Goal: Check status: Check status

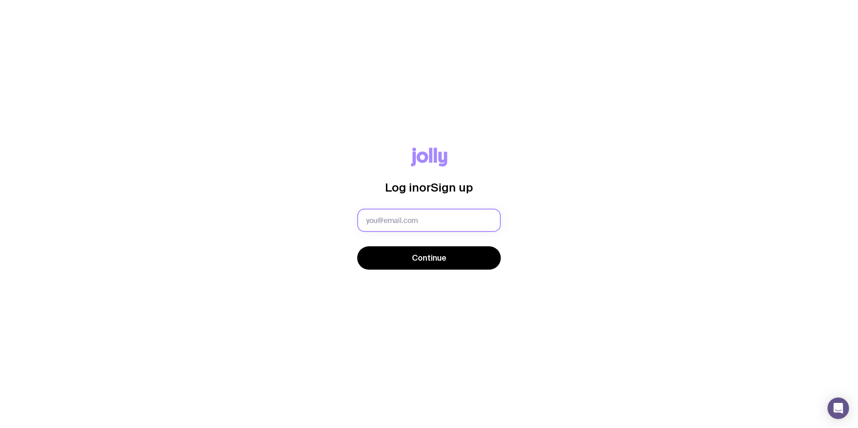
type input "alex@collagenie.com.au"
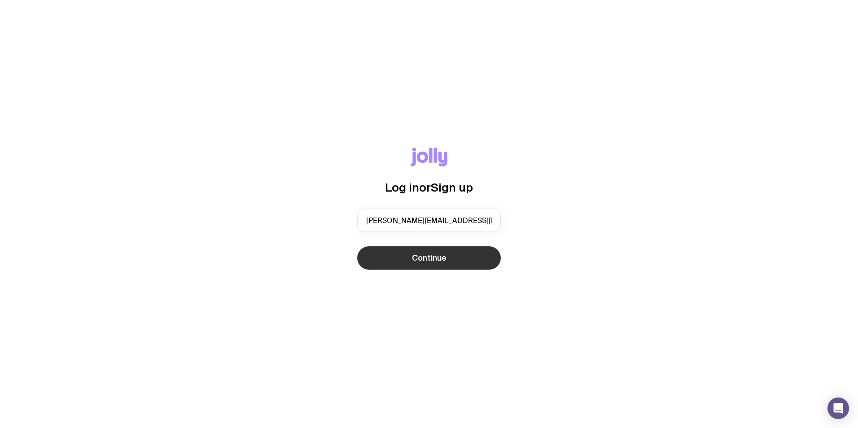
click at [407, 268] on button "Continue" at bounding box center [429, 257] width 144 height 23
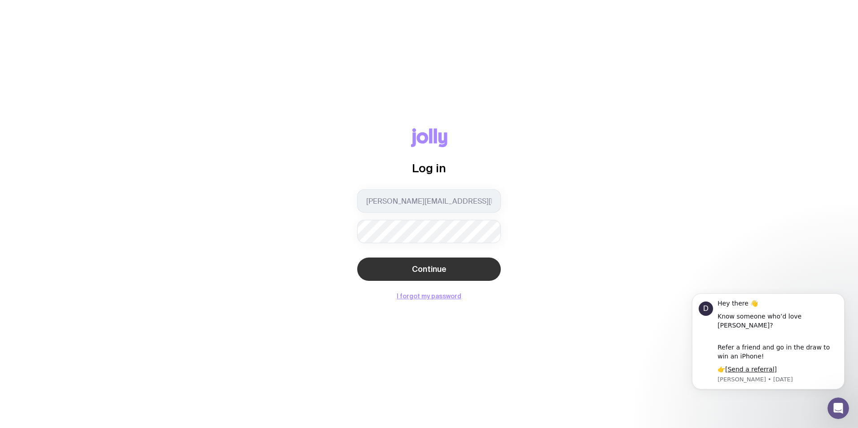
click at [429, 270] on span "Continue" at bounding box center [429, 269] width 35 height 11
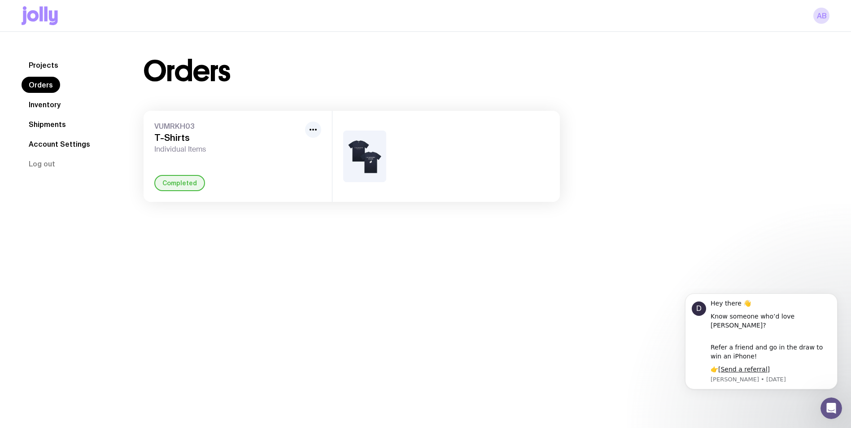
drag, startPoint x: 195, startPoint y: 187, endPoint x: 247, endPoint y: 173, distance: 54.3
click at [195, 184] on div "Completed" at bounding box center [179, 183] width 51 height 16
click at [359, 157] on img at bounding box center [364, 157] width 43 height 52
click at [185, 135] on h3 "T-Shirts" at bounding box center [227, 137] width 147 height 11
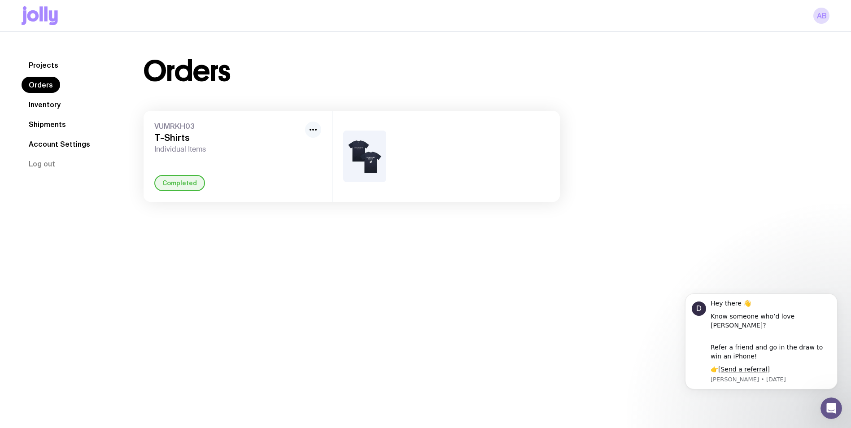
drag, startPoint x: 293, startPoint y: 129, endPoint x: 309, endPoint y: 128, distance: 15.8
click at [293, 129] on span "VUMRKH03" at bounding box center [227, 126] width 147 height 9
click at [310, 128] on icon "button" at bounding box center [313, 129] width 11 height 11
click at [162, 132] on div "VUMRKH03 T-Shirts Individual Items" at bounding box center [227, 138] width 147 height 32
click at [40, 103] on link "Inventory" at bounding box center [45, 104] width 46 height 16
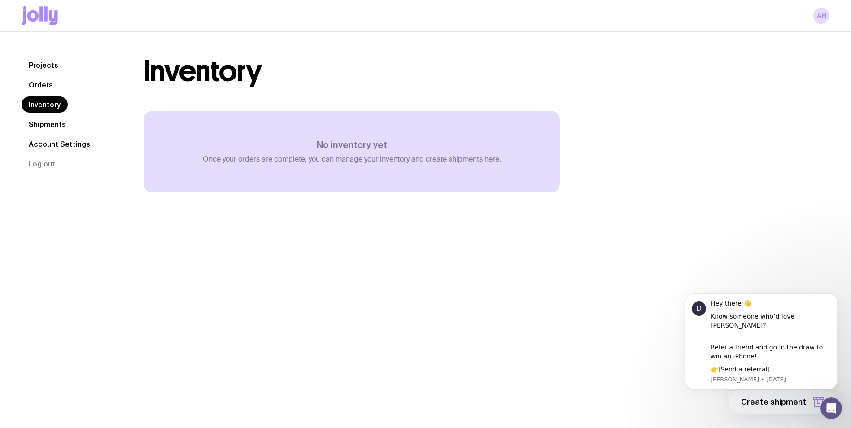
click at [47, 69] on link "Projects" at bounding box center [44, 65] width 44 height 16
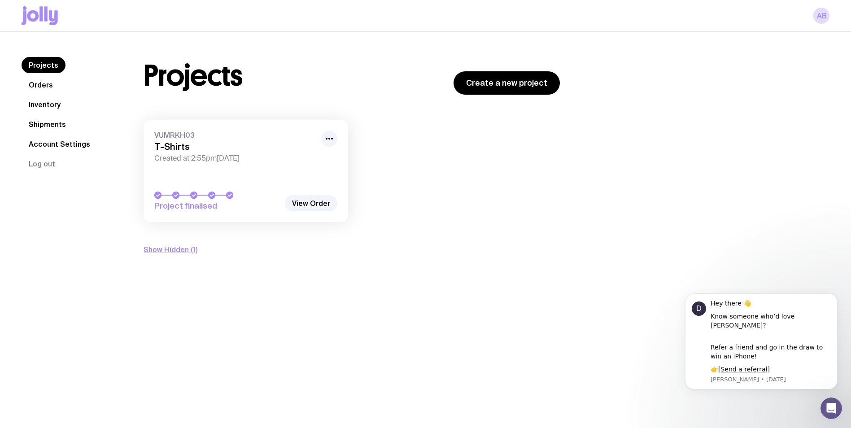
click at [181, 203] on span "Project finalised" at bounding box center [217, 206] width 126 height 11
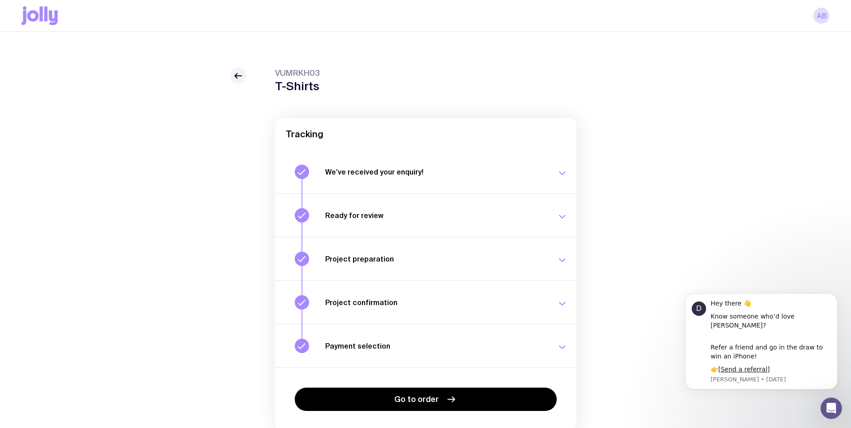
click at [563, 280] on button "Project preparation Your project details are ready for review. Tue 29 Jul, 3:00…" at bounding box center [426, 302] width 302 height 44
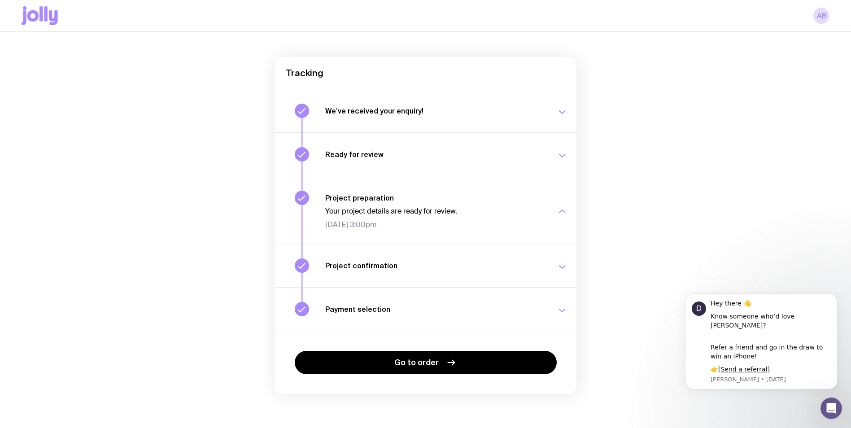
scroll to position [63, 0]
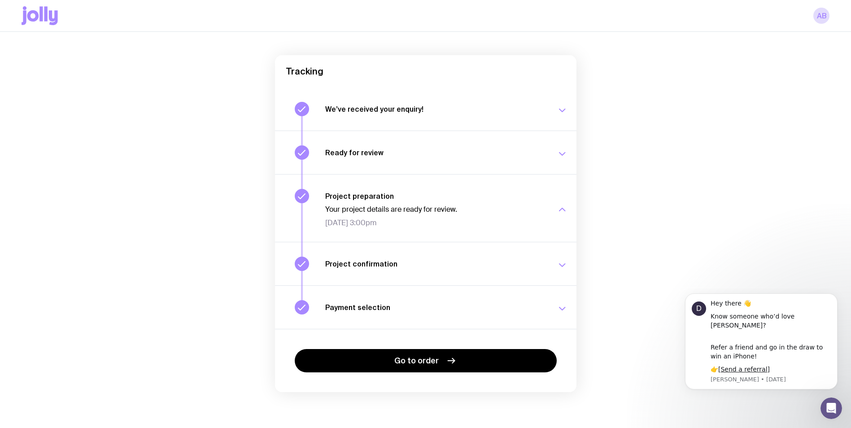
click at [555, 257] on div "Project confirmation Your project details have been confirmed. Tue 29 Jul, 3:01…" at bounding box center [446, 264] width 242 height 14
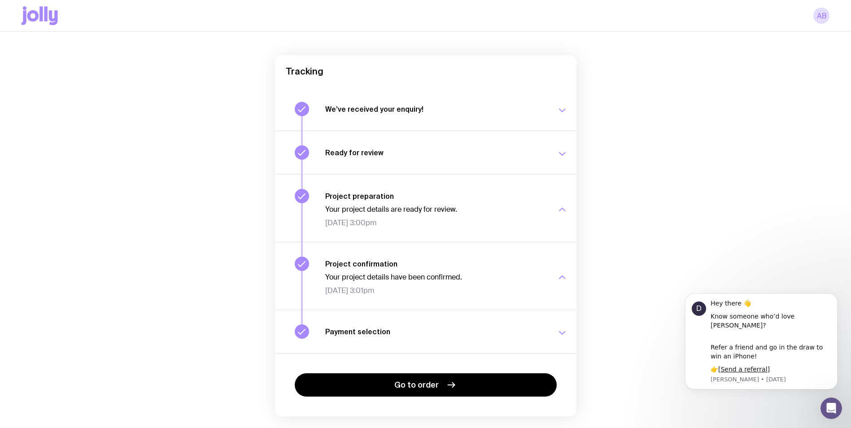
click at [563, 323] on button "Payment selection Choose your payment option to finalise your swag project. Wed…" at bounding box center [426, 332] width 302 height 44
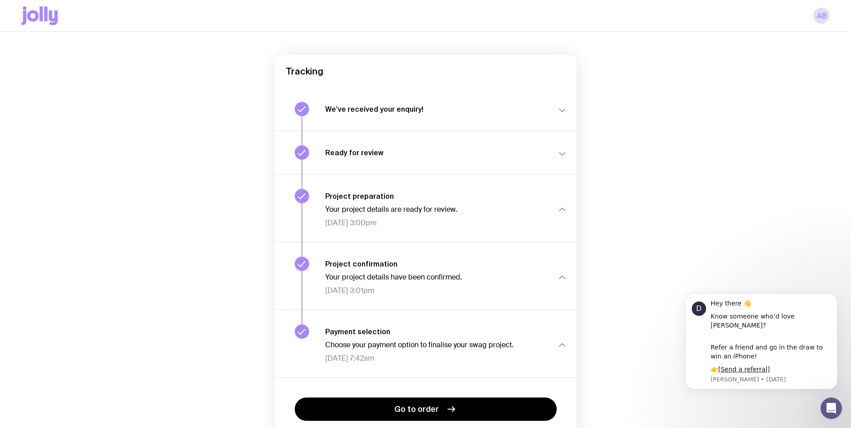
scroll to position [111, 0]
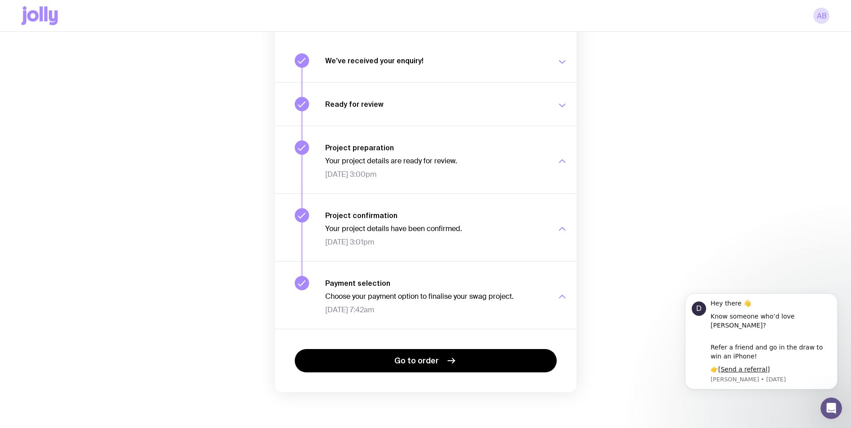
click at [508, 103] on h3 "Ready for review" at bounding box center [435, 104] width 221 height 9
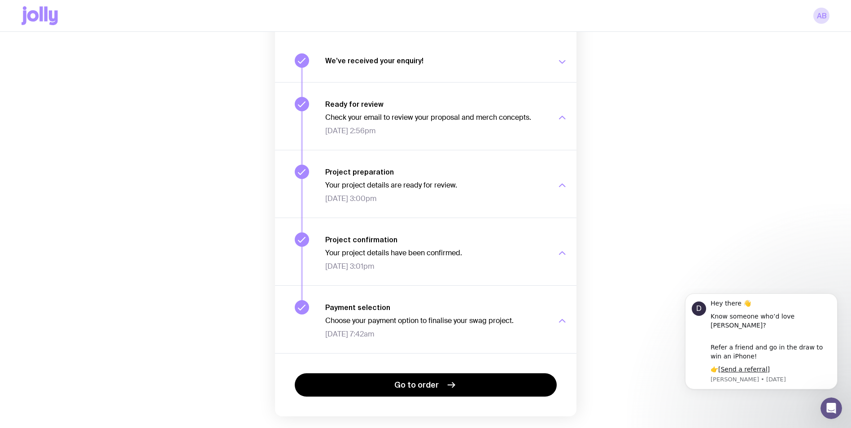
click at [478, 82] on button "We’ve received your enquiry! Our team is on it and preparing your proposal now.…" at bounding box center [426, 116] width 302 height 68
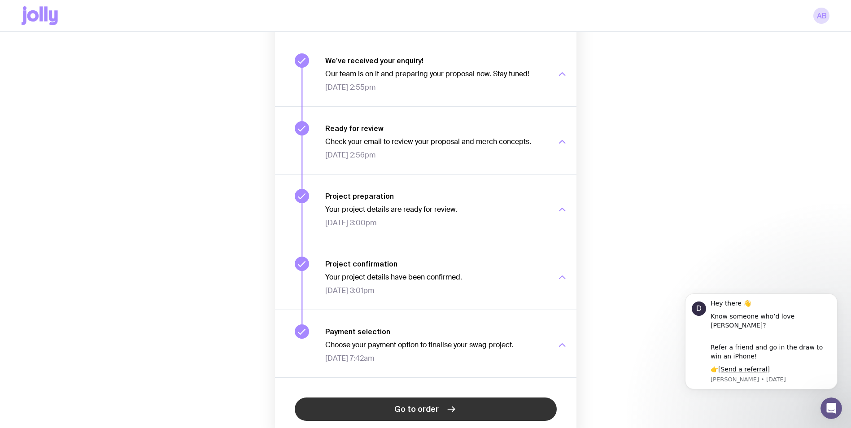
click at [429, 404] on span "Go to order" at bounding box center [416, 409] width 44 height 11
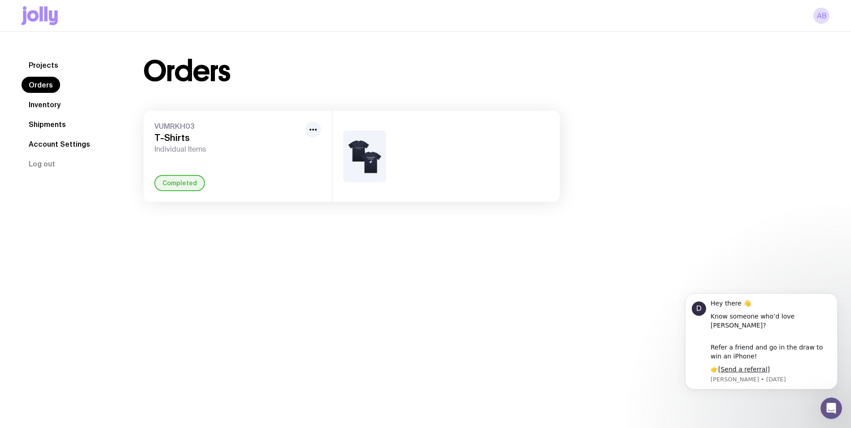
click at [376, 138] on img at bounding box center [364, 157] width 43 height 52
click at [363, 153] on img at bounding box center [364, 157] width 43 height 52
click at [48, 105] on link "Inventory" at bounding box center [45, 104] width 46 height 16
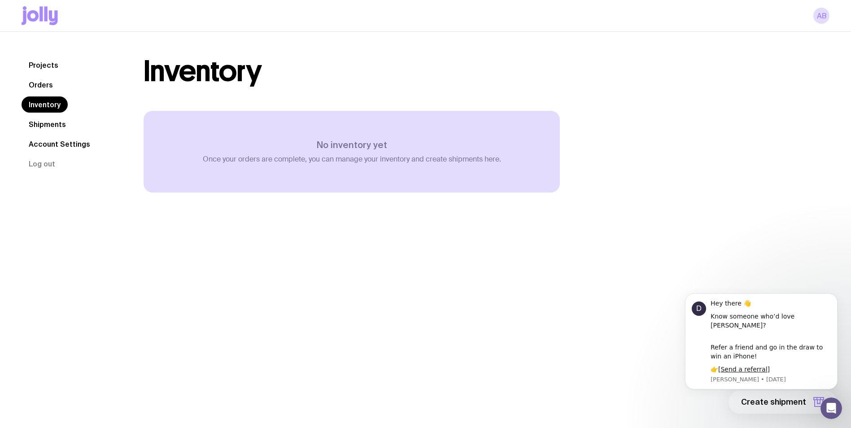
click at [48, 120] on link "Shipments" at bounding box center [48, 124] width 52 height 16
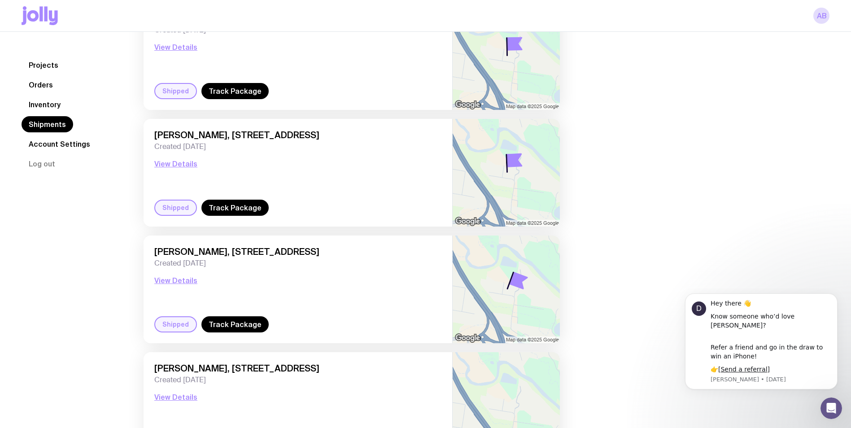
scroll to position [175, 0]
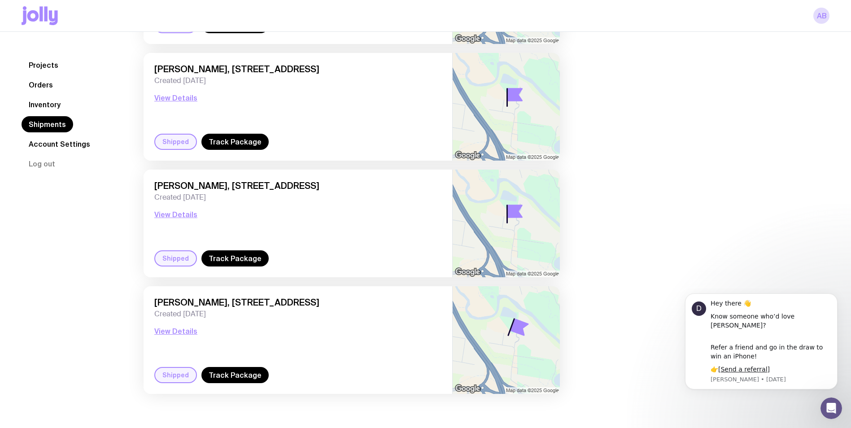
click at [178, 338] on div "Alex Byrnes, 10 Industrial Place, Yandina 4561 QLD, Australia Created 4 days ag…" at bounding box center [297, 332] width 287 height 70
click at [178, 331] on button "View Details" at bounding box center [175, 331] width 43 height 11
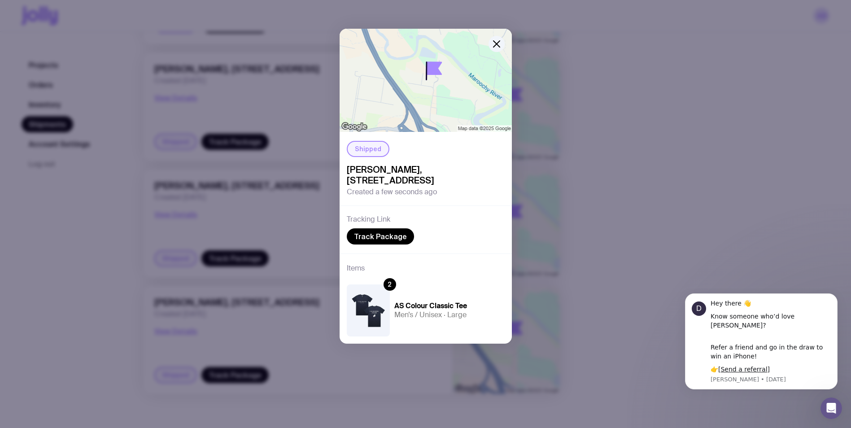
click at [368, 316] on img at bounding box center [368, 310] width 43 height 52
click at [635, 194] on div "Shipped Alex Byrnes, 10 Industrial Place, Yandina 4561 QLD, Australia Created a…" at bounding box center [425, 214] width 851 height 428
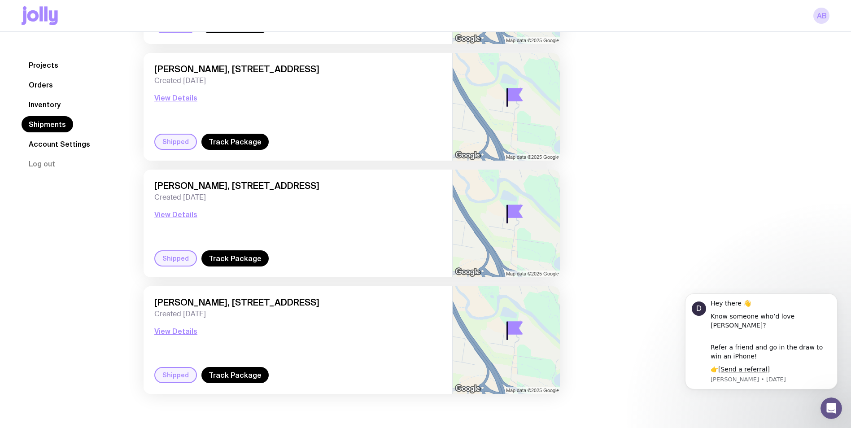
click at [160, 250] on div "Alex Byrnes, 10 Industrial Place, Yandina 4561 QLD, Australia Created 4 days ag…" at bounding box center [297, 215] width 287 height 70
click at [191, 214] on button "View Details" at bounding box center [175, 214] width 43 height 11
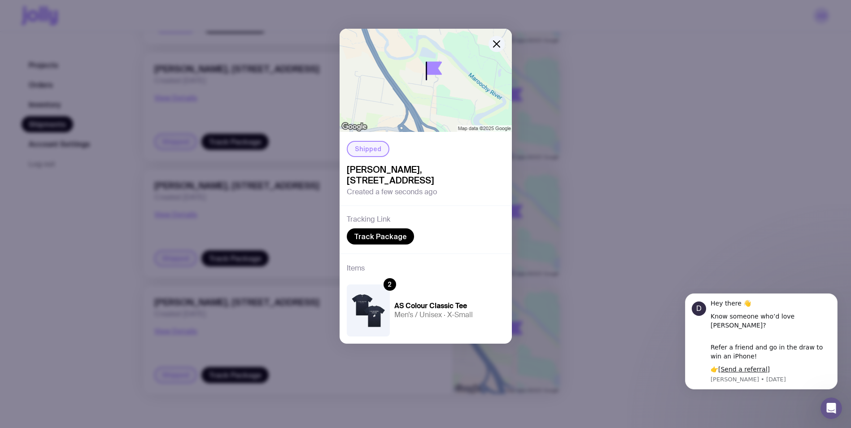
click at [668, 183] on div "Shipped Alex Byrnes, 10 Industrial Place, Yandina 4561 QLD, Australia Created a…" at bounding box center [425, 214] width 851 height 428
click at [662, 186] on div "Shipments Alex Byrnes, 10 Industrial Place, Yandina 4561 QLD, Australia Created…" at bounding box center [476, 142] width 708 height 520
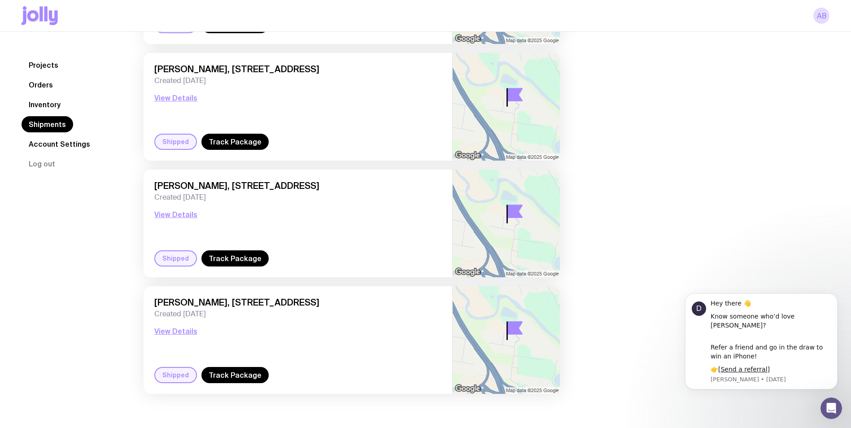
click at [58, 104] on link "Inventory" at bounding box center [45, 104] width 46 height 16
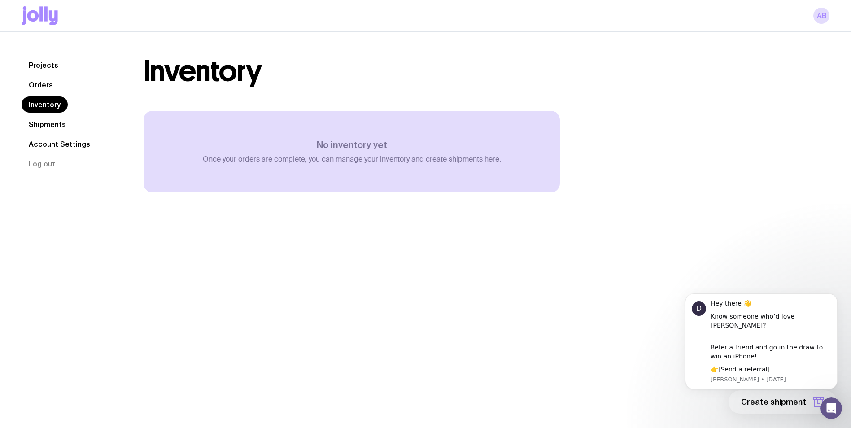
click at [36, 84] on link "Orders" at bounding box center [41, 85] width 39 height 16
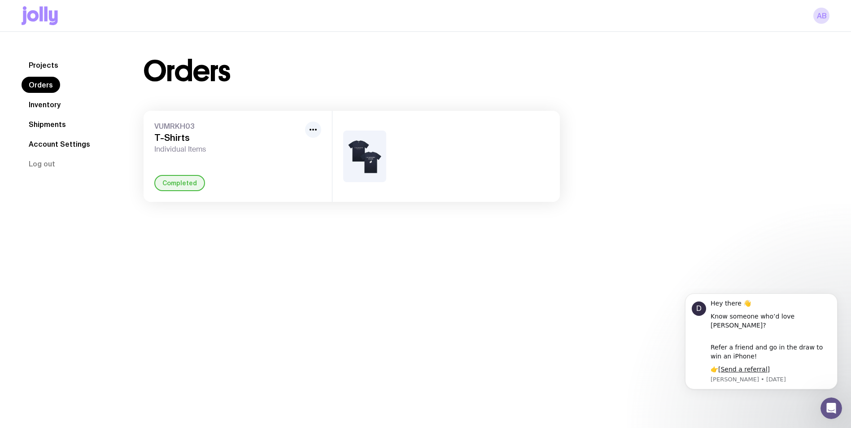
click at [354, 151] on img at bounding box center [364, 157] width 43 height 52
click at [366, 159] on img at bounding box center [364, 157] width 43 height 52
click at [315, 126] on icon "button" at bounding box center [313, 129] width 11 height 11
click at [361, 138] on img at bounding box center [364, 157] width 43 height 52
click at [153, 144] on div "VUMRKH03 T-Shirts Individual Items Rename Completed" at bounding box center [238, 156] width 188 height 91
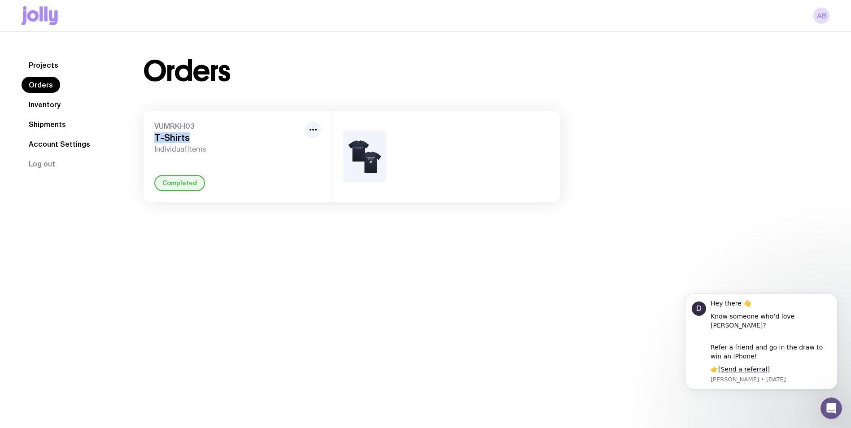
copy h3 "T-Shirts"
click at [229, 133] on h3 "T-Shirts" at bounding box center [227, 137] width 147 height 11
click at [169, 122] on span "VUMRKH03" at bounding box center [227, 126] width 147 height 9
